Goal: Communication & Community: Share content

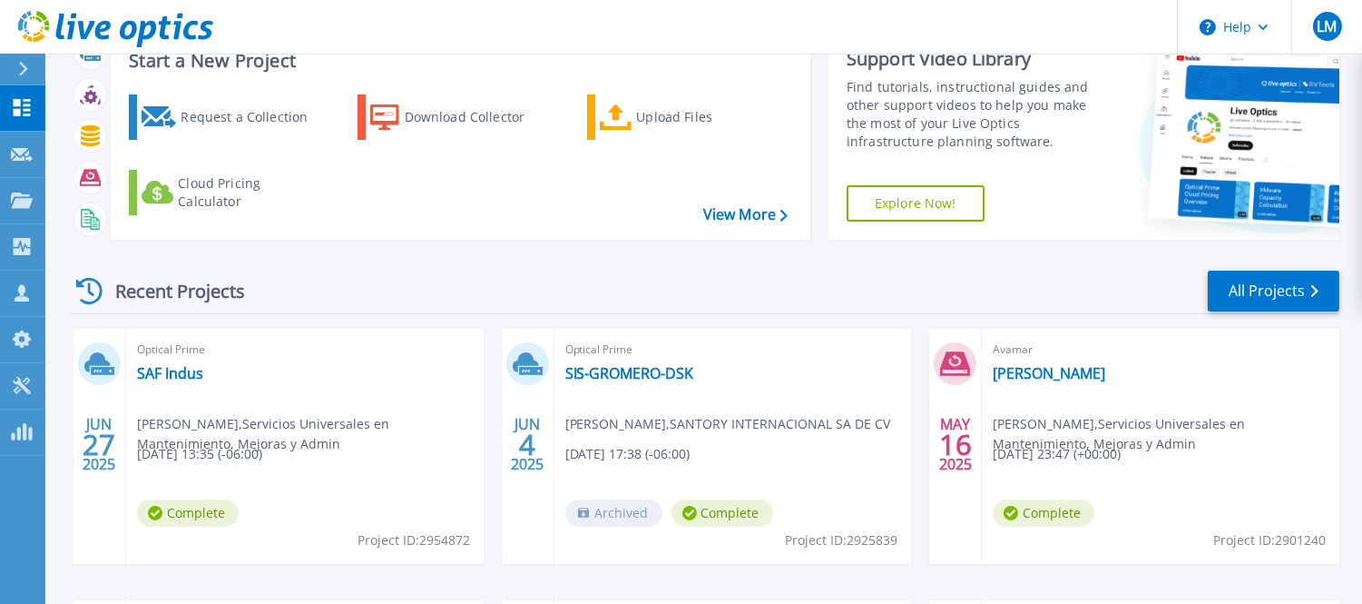
scroll to position [101, 0]
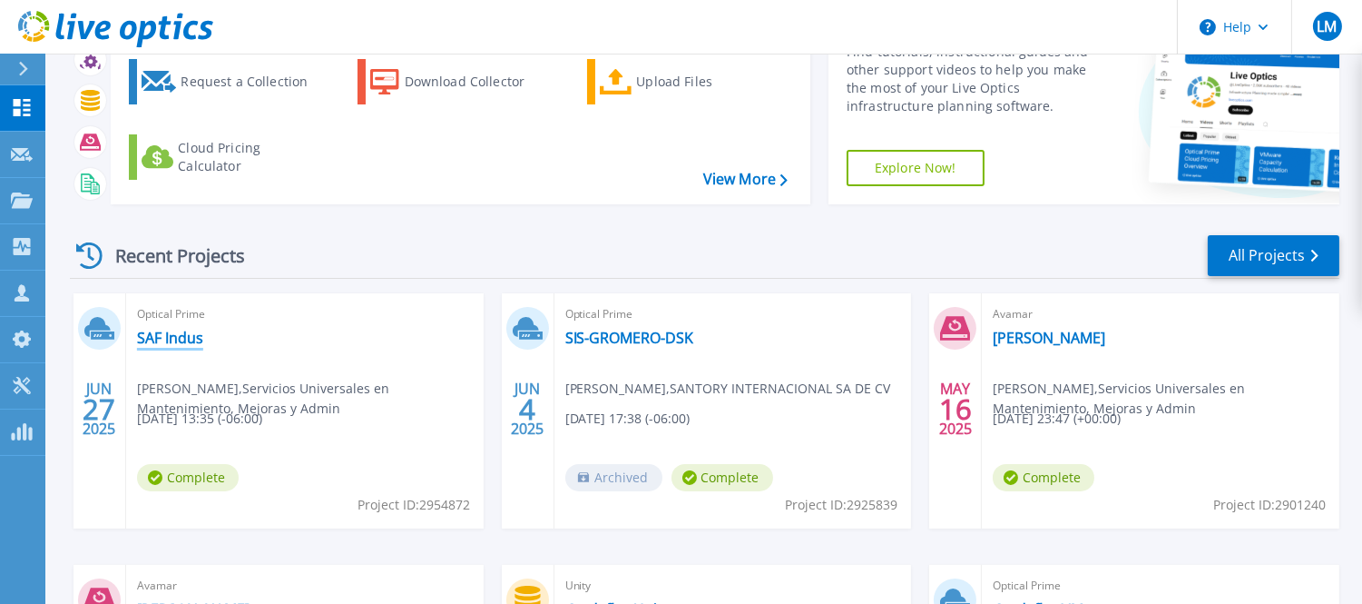
click at [187, 343] on link "SAF Indus" at bounding box center [170, 338] width 66 height 18
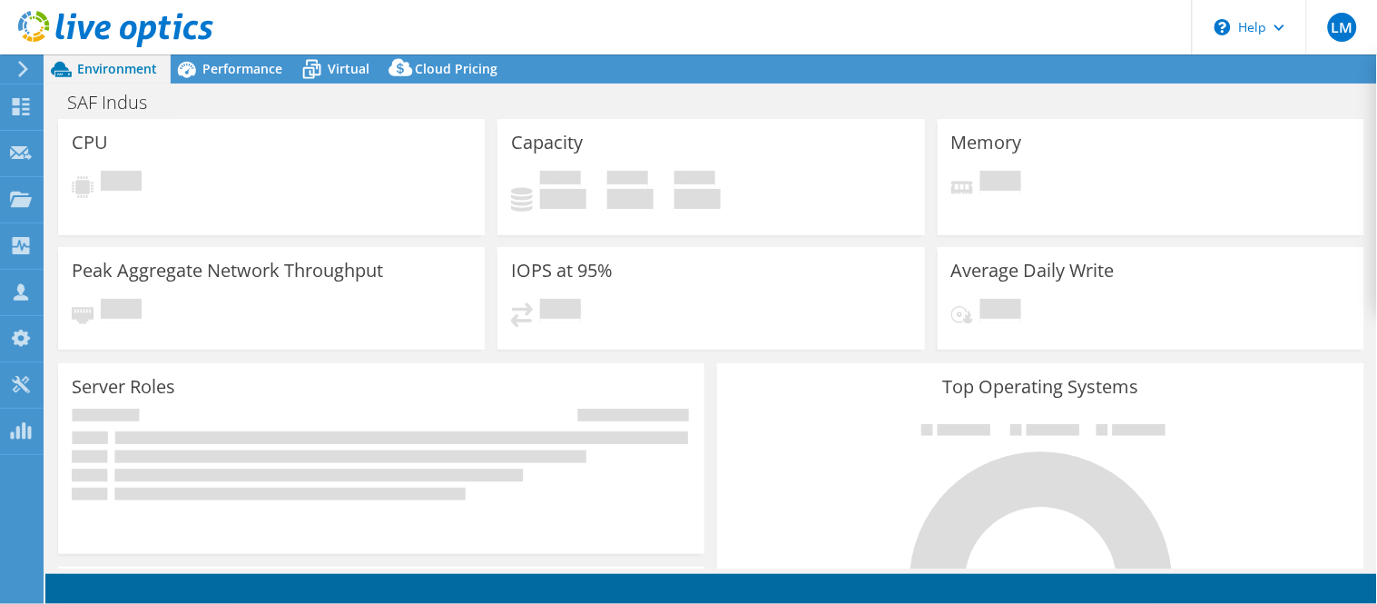
click at [697, 24] on header "LM Channel Partner [PERSON_NAME] [EMAIL_ADDRESS][DOMAIN_NAME] Servicios Univers…" at bounding box center [688, 27] width 1377 height 54
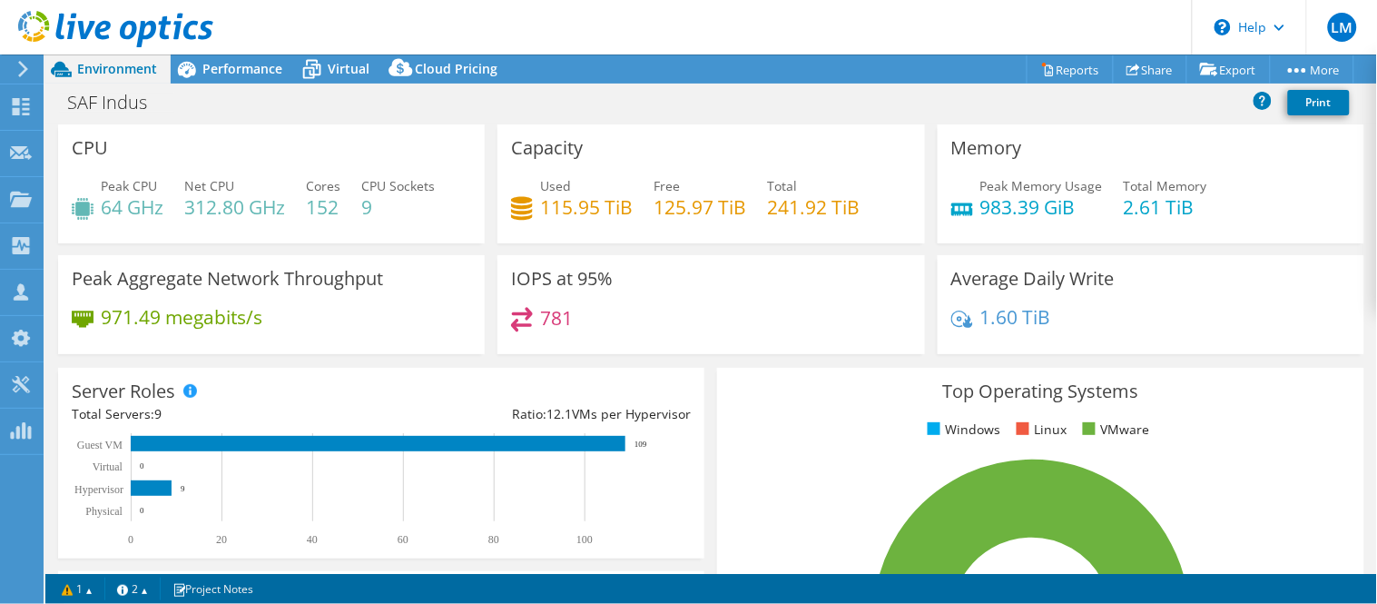
select select "USD"
click at [761, 19] on header "LM Channel Partner [PERSON_NAME] [EMAIL_ADDRESS][DOMAIN_NAME] Servicios Univers…" at bounding box center [688, 27] width 1377 height 54
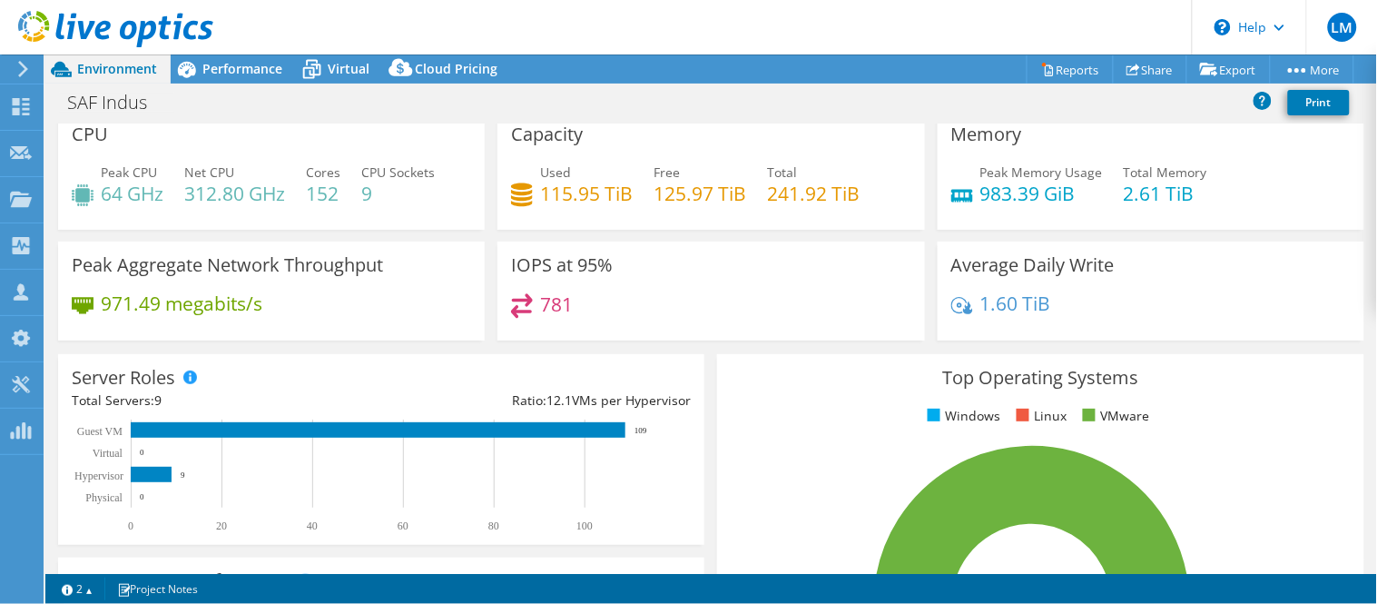
scroll to position [0, 0]
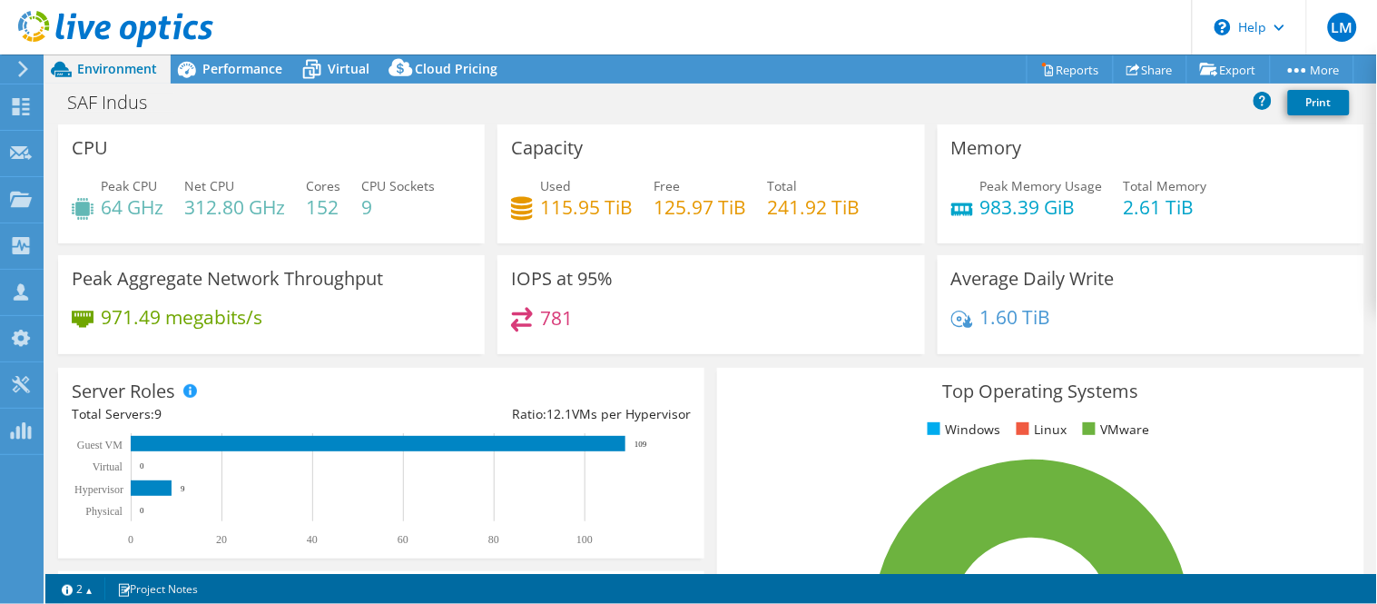
drag, startPoint x: 629, startPoint y: 24, endPoint x: 622, endPoint y: 41, distance: 18.7
click at [628, 24] on header "LM Channel Partner [PERSON_NAME] [EMAIL_ADDRESS][DOMAIN_NAME] Servicios Univers…" at bounding box center [688, 27] width 1377 height 54
click at [600, 30] on header "LM Channel Partner [PERSON_NAME] [EMAIL_ADDRESS][DOMAIN_NAME] Servicios Univers…" at bounding box center [688, 27] width 1377 height 54
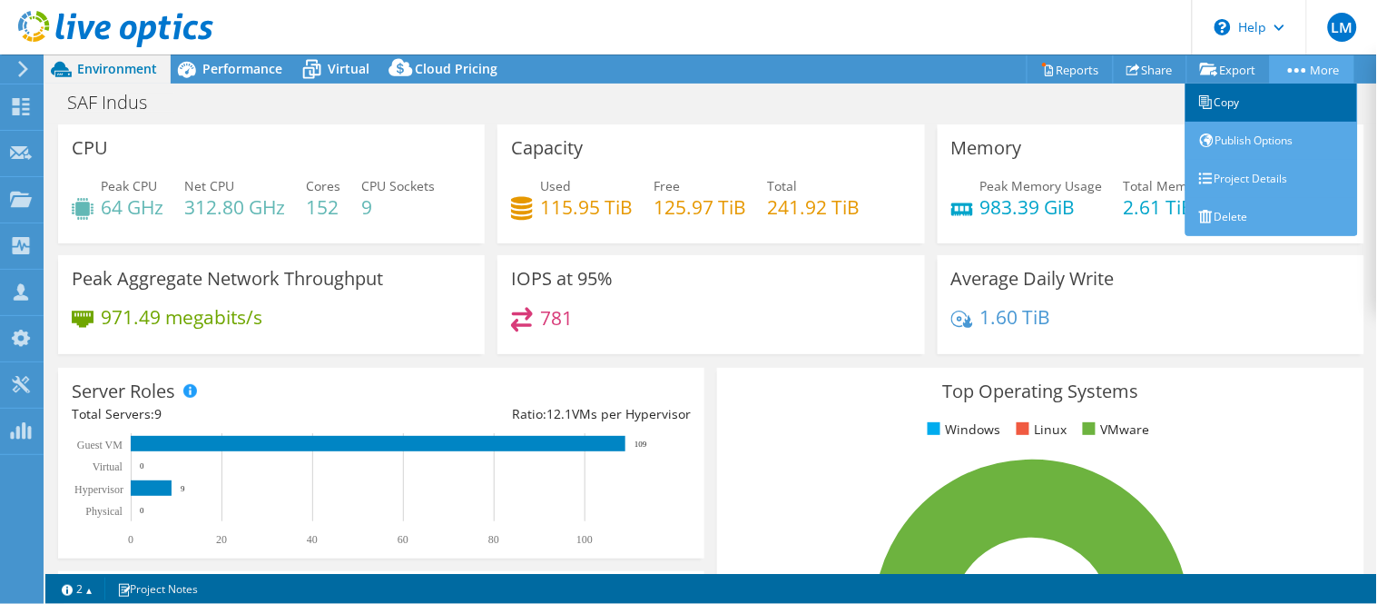
click at [1232, 103] on link "Copy" at bounding box center [1271, 103] width 172 height 38
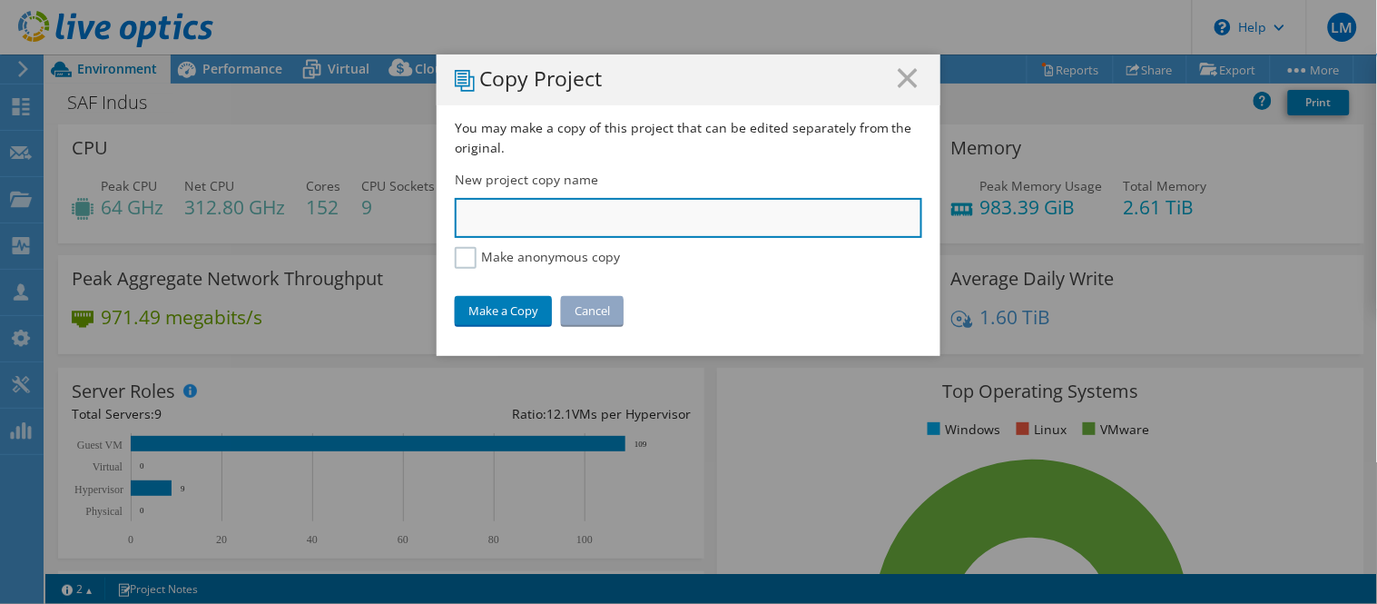
click at [554, 222] on input "text" at bounding box center [688, 218] width 467 height 40
type input "SAFRAN Industrial"
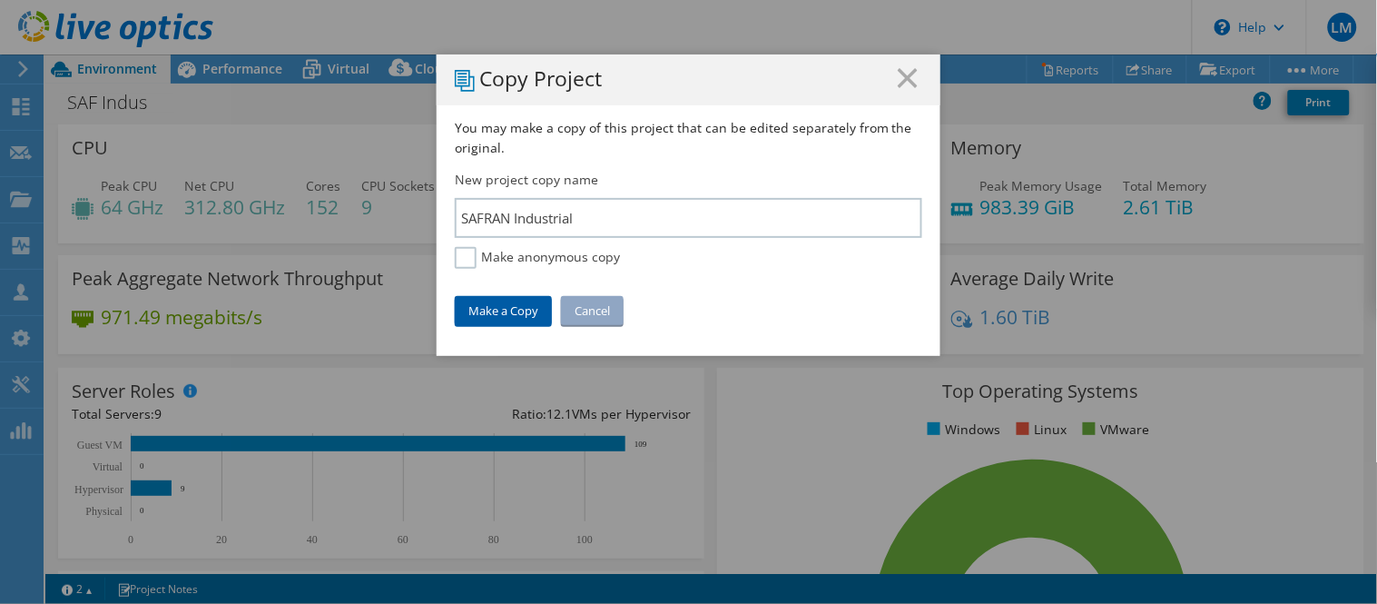
click at [488, 314] on link "Make a Copy" at bounding box center [503, 310] width 97 height 29
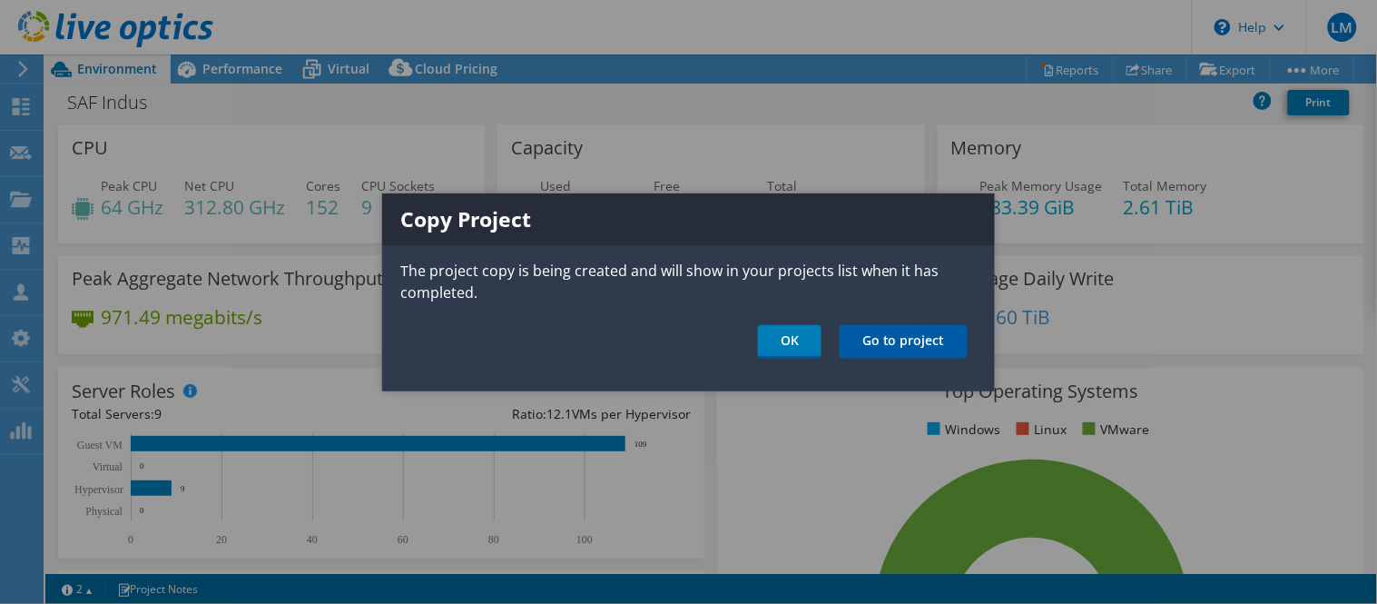
click at [922, 349] on link "Go to project" at bounding box center [904, 342] width 128 height 34
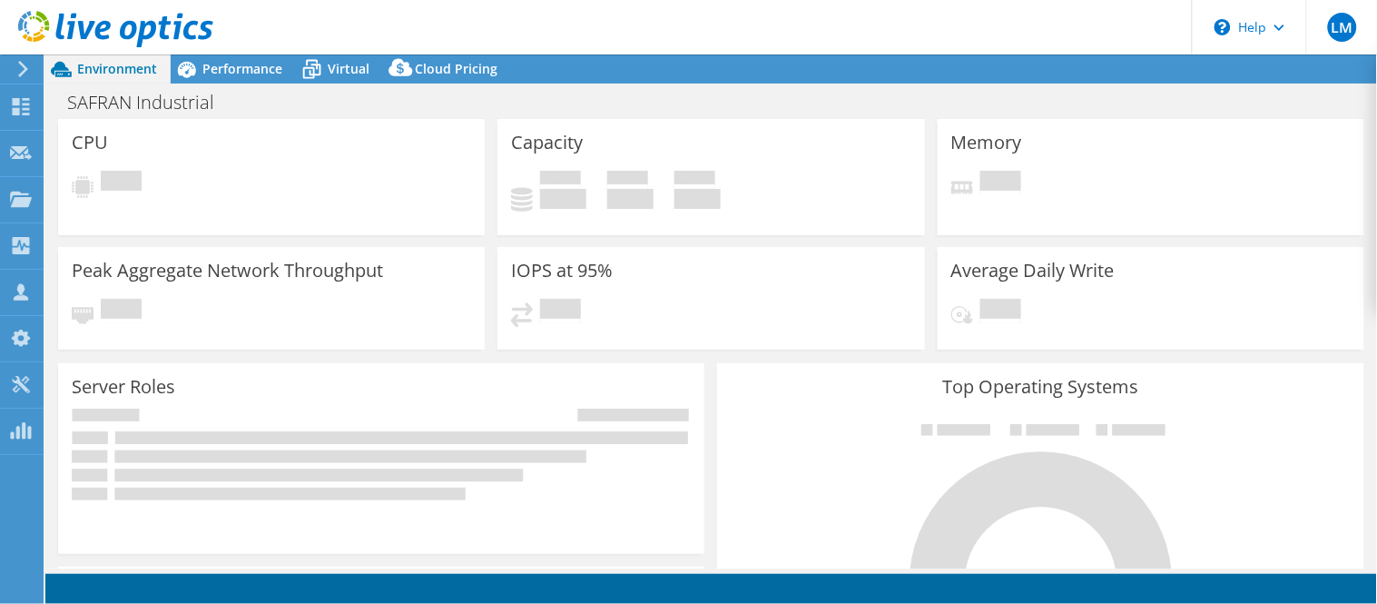
click at [642, 22] on header "LM Channel Partner [PERSON_NAME] [EMAIL_ADDRESS][DOMAIN_NAME] Servicios Univers…" at bounding box center [688, 27] width 1377 height 54
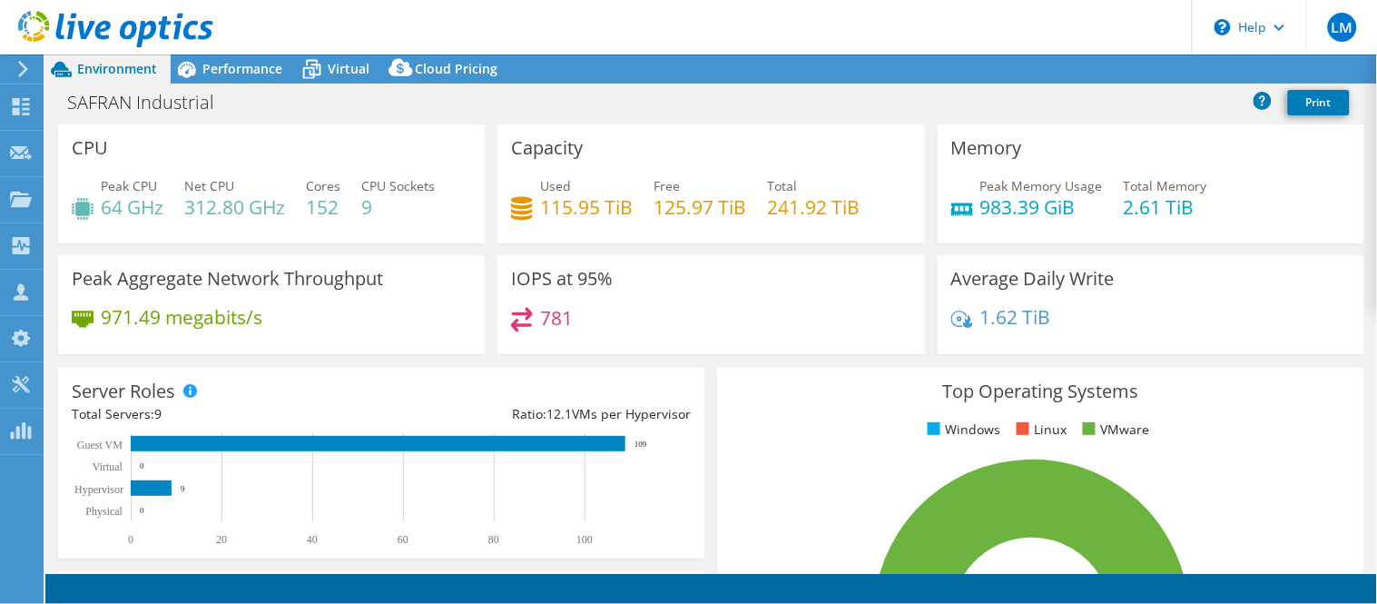
click at [641, 19] on header "LM Channel Partner [PERSON_NAME] [EMAIL_ADDRESS][DOMAIN_NAME] Servicios Univers…" at bounding box center [688, 27] width 1377 height 54
select select "USD"
click at [640, 18] on header "LM Channel Partner [PERSON_NAME] [EMAIL_ADDRESS][DOMAIN_NAME] Servicios Univers…" at bounding box center [688, 27] width 1377 height 54
click at [1144, 61] on link "Share" at bounding box center [1150, 69] width 74 height 28
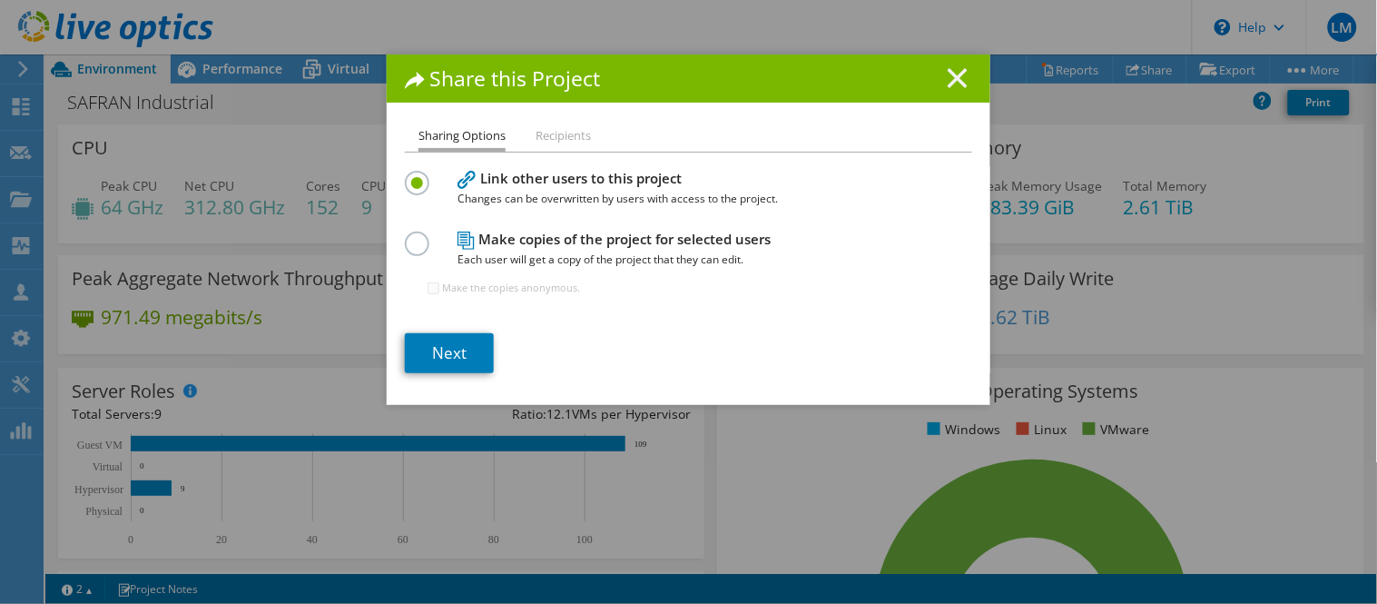
click at [955, 69] on icon at bounding box center [958, 78] width 20 height 20
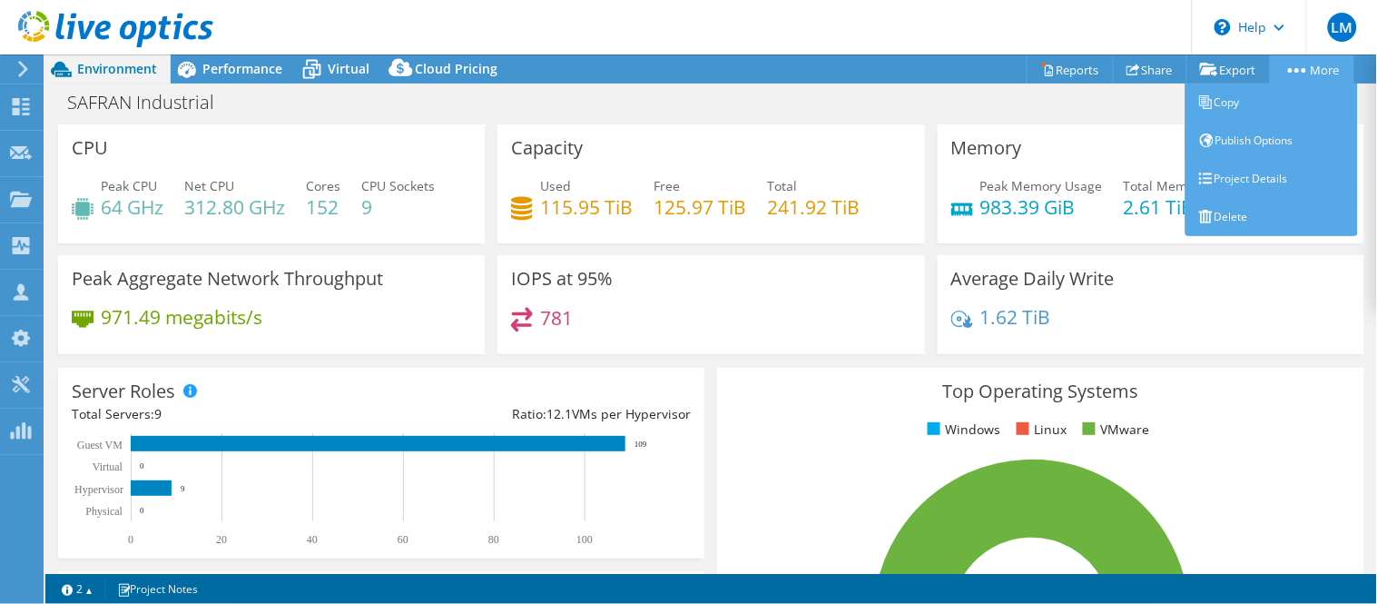
click at [1312, 69] on link "More" at bounding box center [1312, 69] width 84 height 28
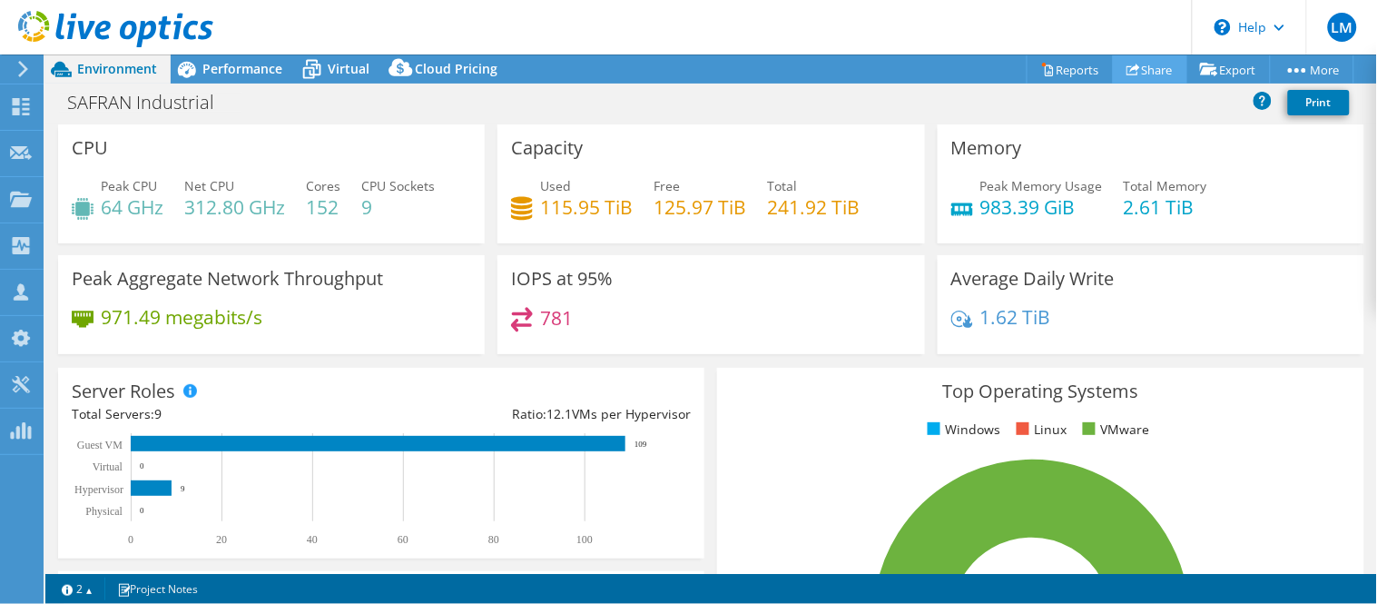
click at [1135, 75] on link "Share" at bounding box center [1150, 69] width 74 height 28
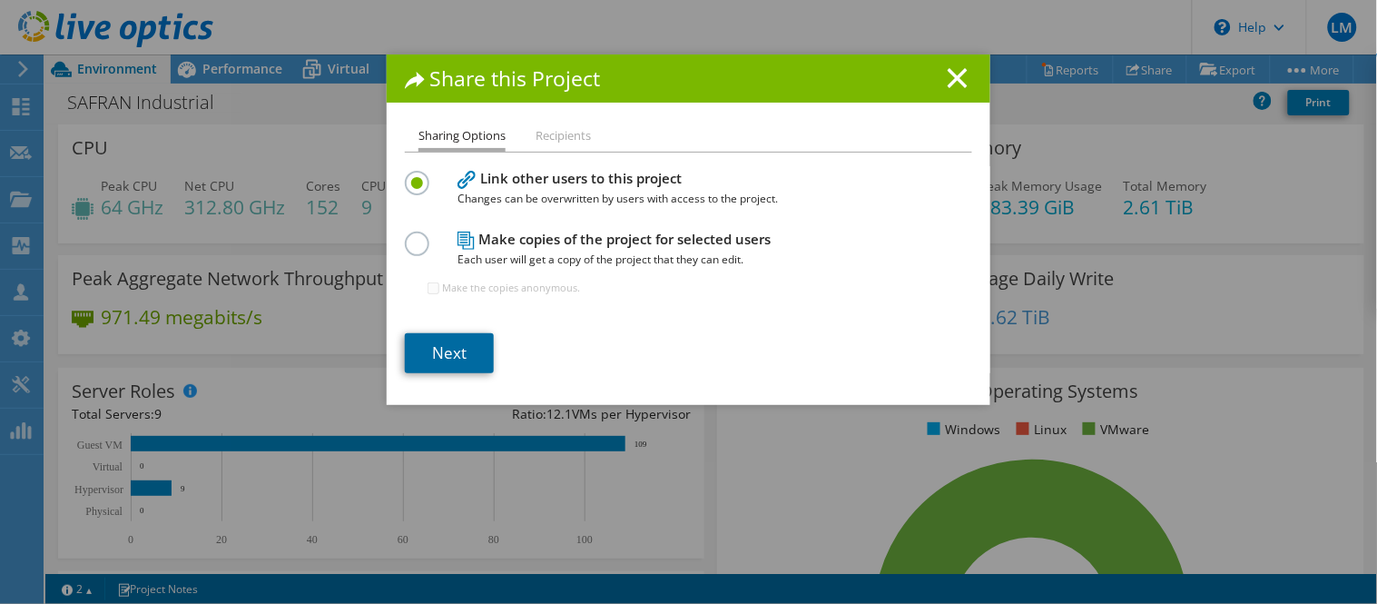
click at [436, 359] on link "Next" at bounding box center [449, 353] width 89 height 40
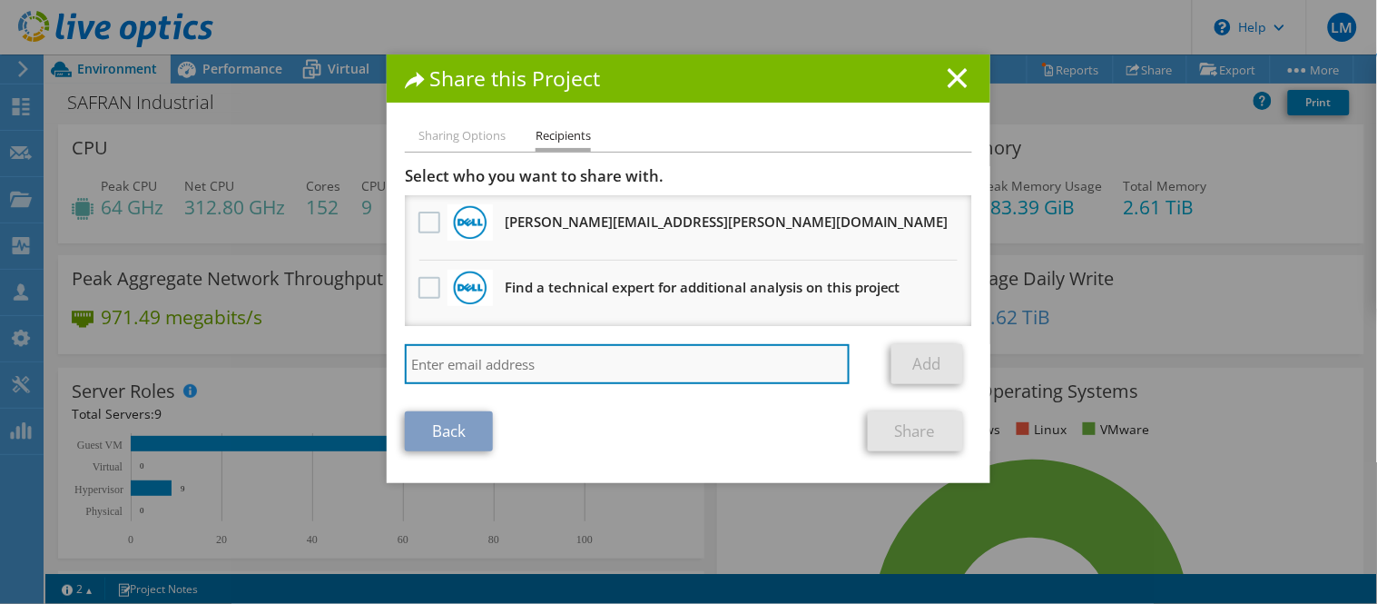
click at [534, 363] on input "search" at bounding box center [627, 364] width 445 height 40
paste input "[PERSON_NAME][EMAIL_ADDRESS][PERSON_NAME][DOMAIN_NAME]"
type input "[PERSON_NAME][EMAIL_ADDRESS][PERSON_NAME][DOMAIN_NAME]"
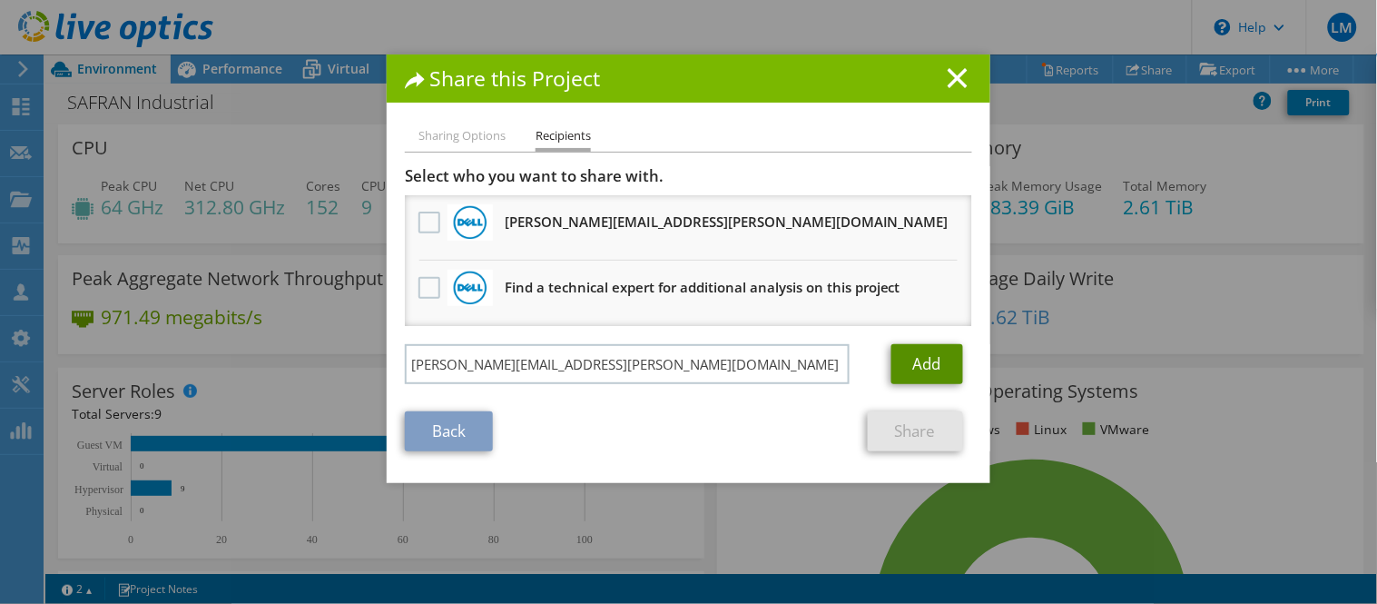
click at [891, 366] on link "Add" at bounding box center [927, 364] width 72 height 40
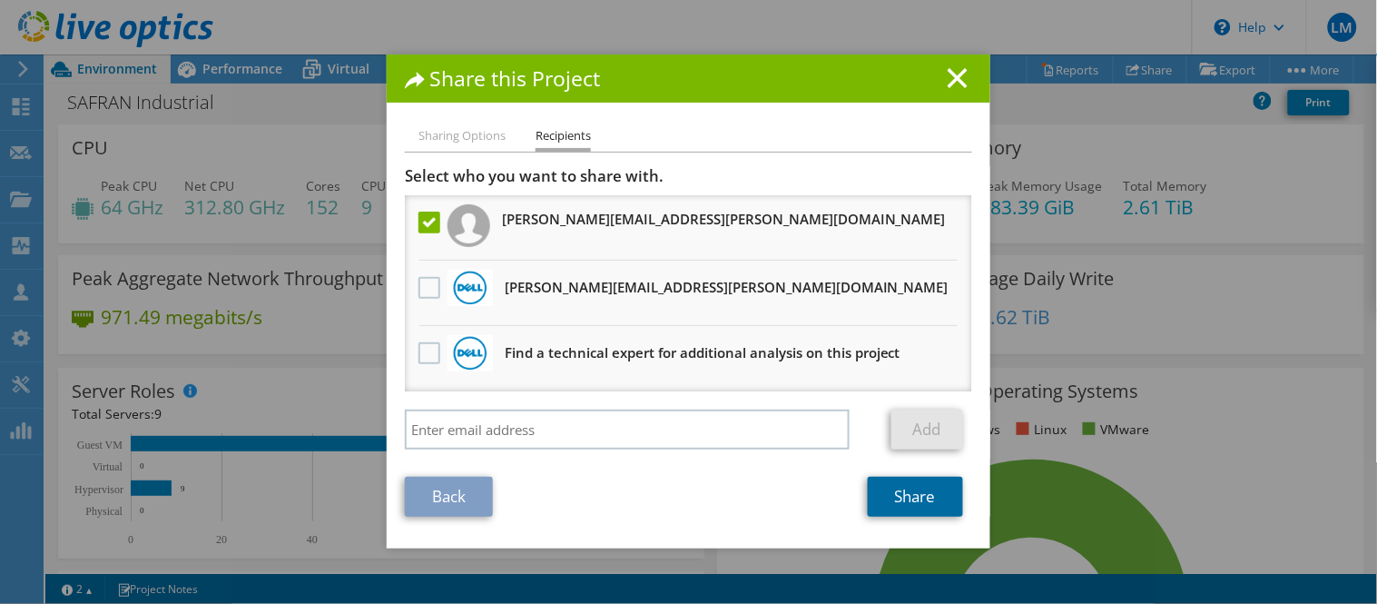
click at [909, 496] on link "Share" at bounding box center [915, 496] width 95 height 40
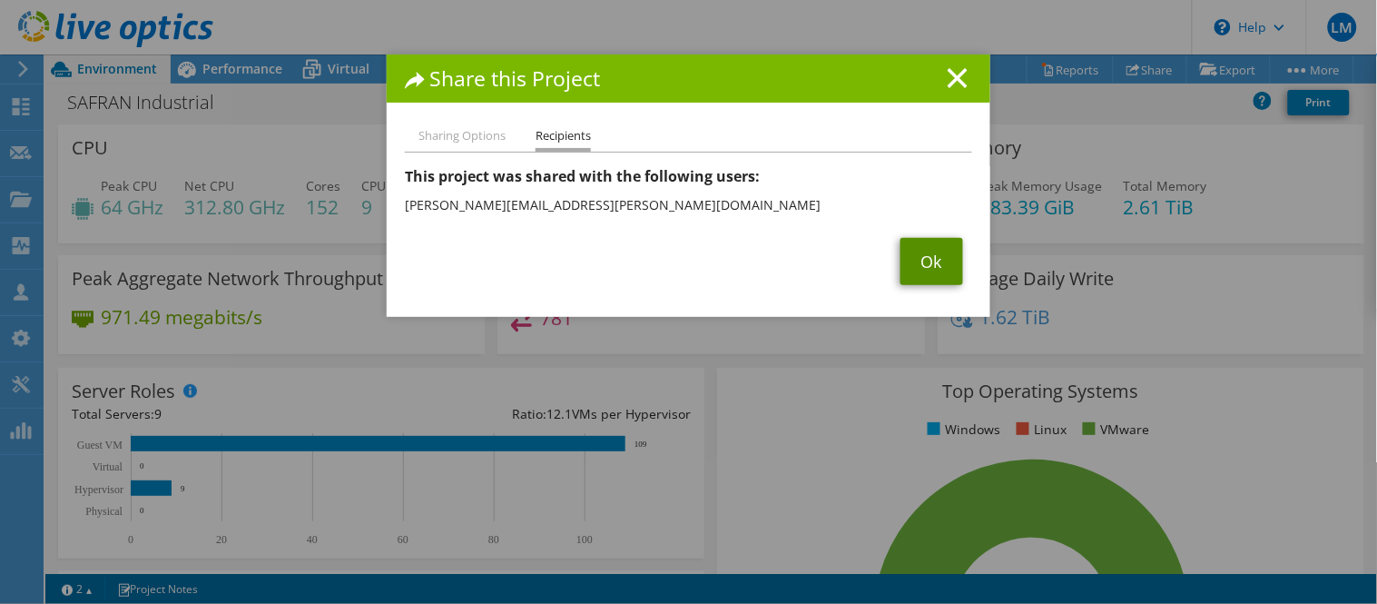
click at [926, 266] on link "Ok" at bounding box center [931, 261] width 63 height 47
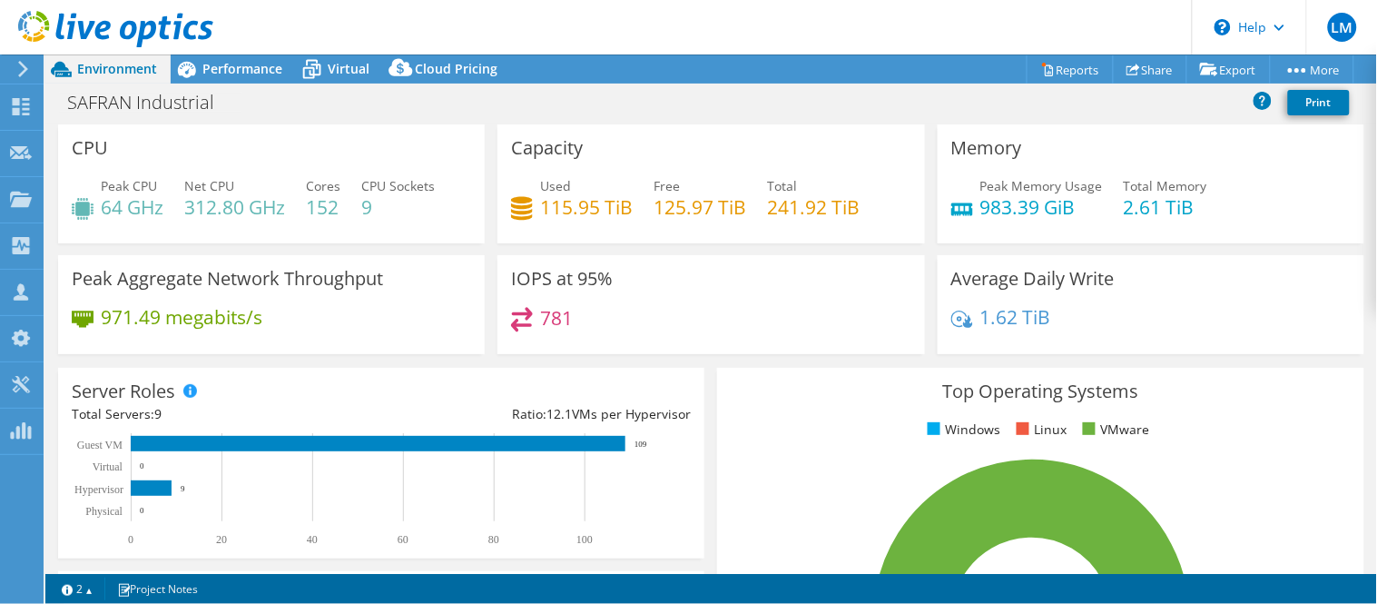
scroll to position [403, 0]
click at [201, 110] on h1 "SAFRAN Industrial" at bounding box center [150, 103] width 183 height 20
click at [132, 104] on h1 "SAFRAN Industrial" at bounding box center [150, 103] width 183 height 20
click at [388, 129] on div "CPU Peak CPU 64 GHz Net CPU 312.80 GHz Cores 152 CPU Sockets 9" at bounding box center [271, 183] width 427 height 119
click at [25, 115] on div at bounding box center [21, 109] width 22 height 20
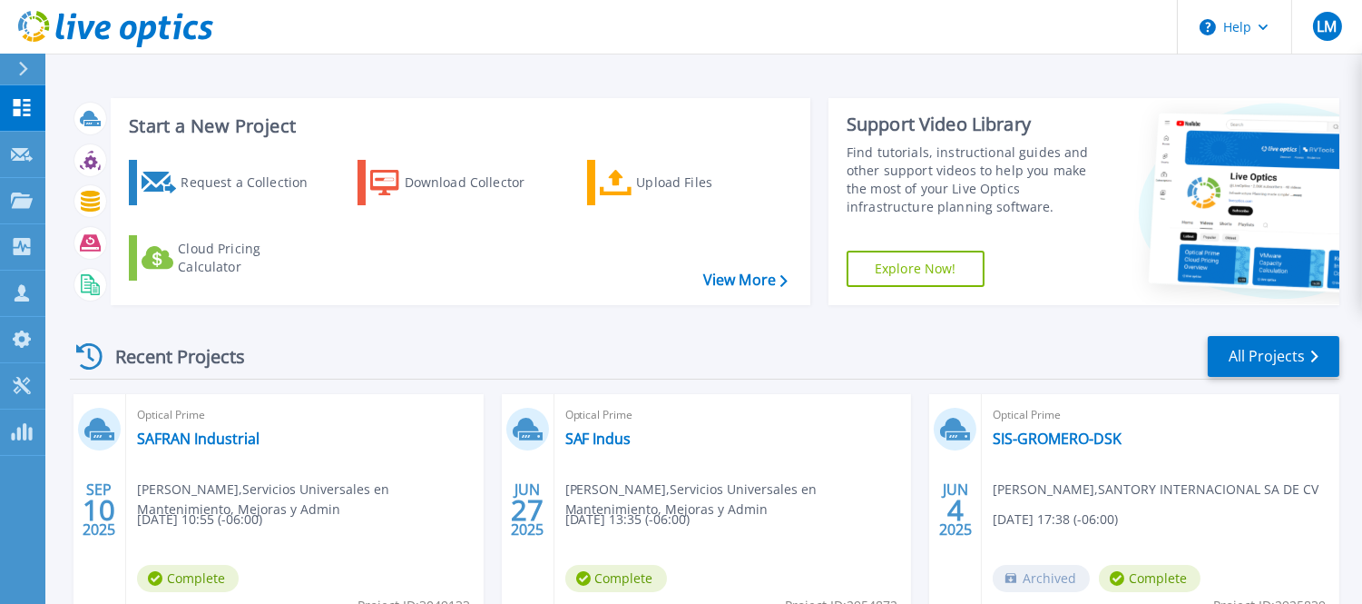
click at [669, 39] on header "Help LM Channel Partner Luis Meza lmeza@summait.mx Servicios Universales en Man…" at bounding box center [681, 27] width 1362 height 54
click at [221, 433] on link "SAFRAN Industrial" at bounding box center [198, 438] width 123 height 18
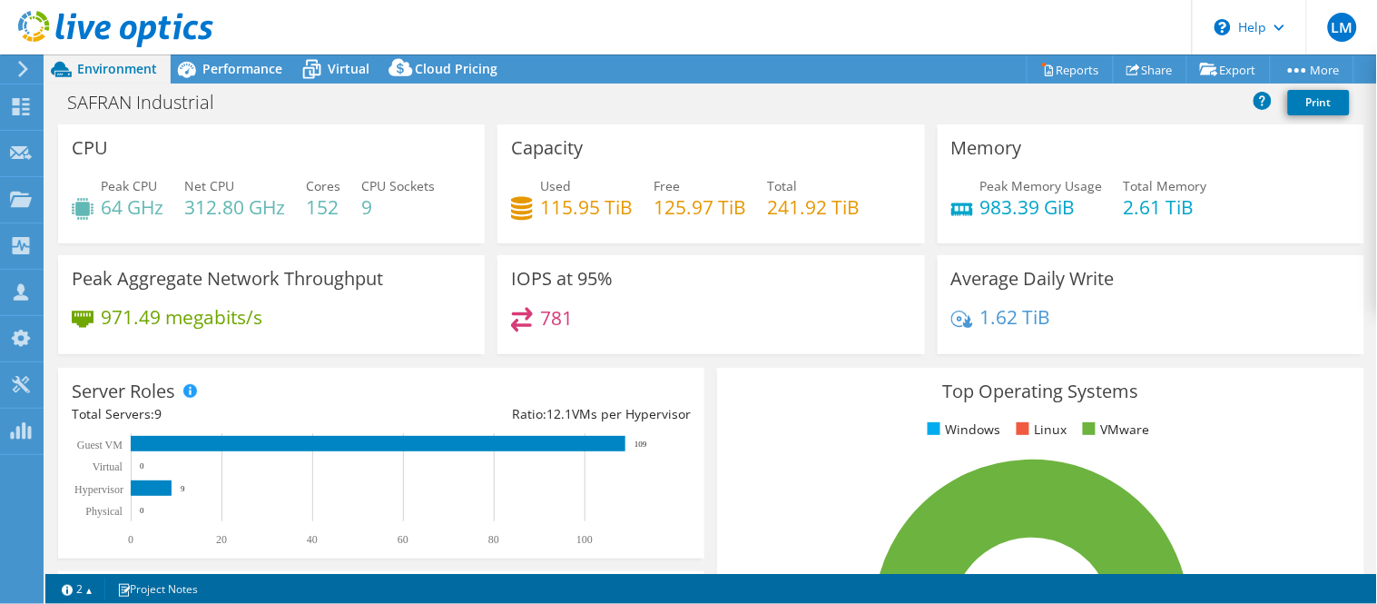
select select "USD"
click at [1075, 9] on header "LM Channel Partner [PERSON_NAME] [EMAIL_ADDRESS][DOMAIN_NAME] Servicios Univers…" at bounding box center [688, 27] width 1377 height 54
click at [784, 5] on header "LM Channel Partner [PERSON_NAME] [EMAIL_ADDRESS][DOMAIN_NAME] Servicios Univers…" at bounding box center [688, 27] width 1377 height 54
click at [560, 0] on header "LM Channel Partner [PERSON_NAME] [EMAIL_ADDRESS][DOMAIN_NAME] Servicios Univers…" at bounding box center [688, 27] width 1377 height 54
